Goal: Information Seeking & Learning: Learn about a topic

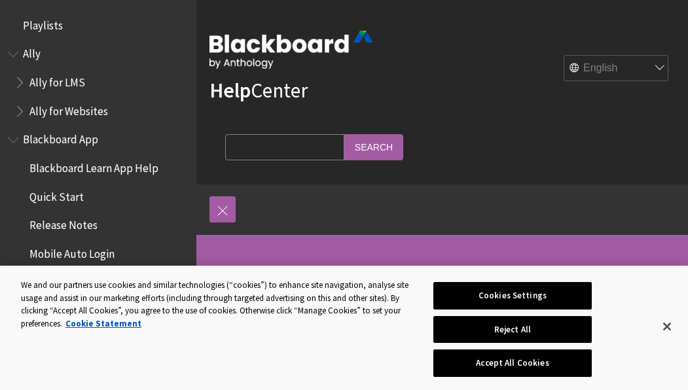
click at [54, 141] on span "Blackboard App" at bounding box center [60, 138] width 75 height 18
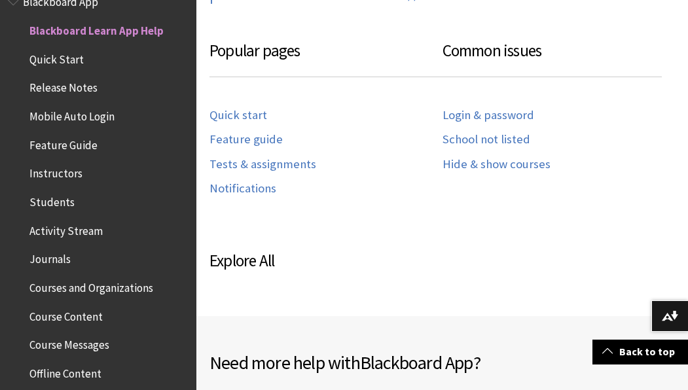
scroll to position [733, 0]
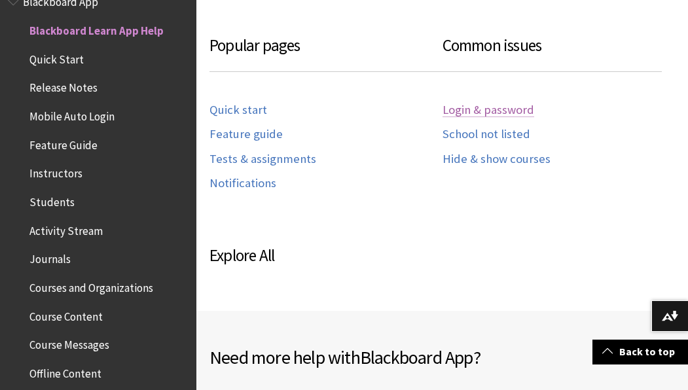
click at [495, 113] on link "Login & password" at bounding box center [488, 110] width 92 height 15
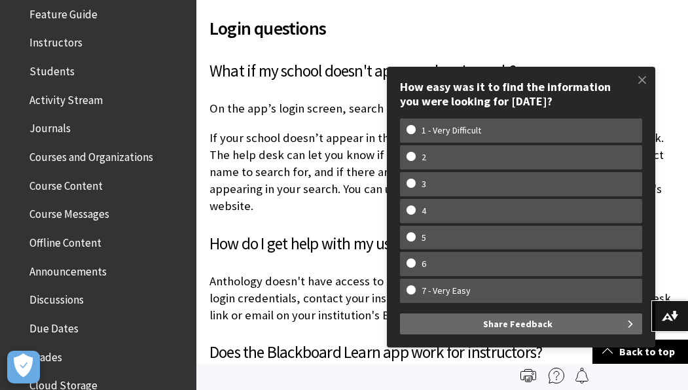
scroll to position [269, 0]
click at [58, 194] on span "Course Content" at bounding box center [101, 185] width 174 height 22
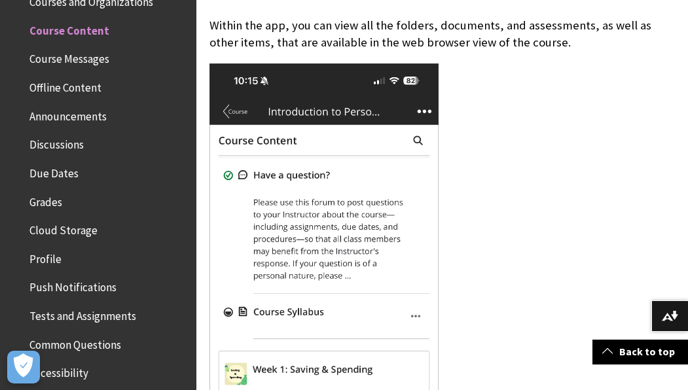
scroll to position [507, 0]
click at [245, 102] on img at bounding box center [323, 311] width 229 height 496
click at [419, 97] on img at bounding box center [323, 311] width 229 height 496
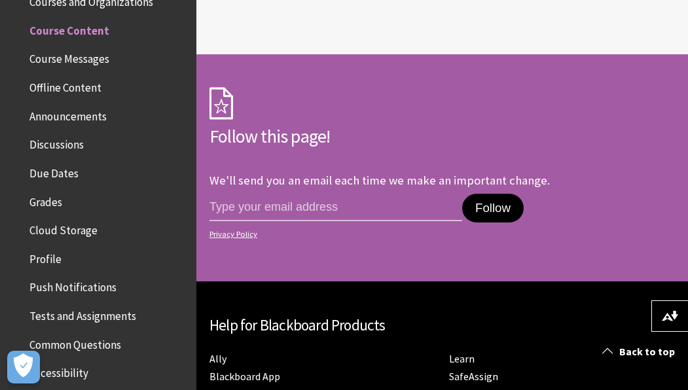
scroll to position [6622, 0]
